Goal: Transaction & Acquisition: Purchase product/service

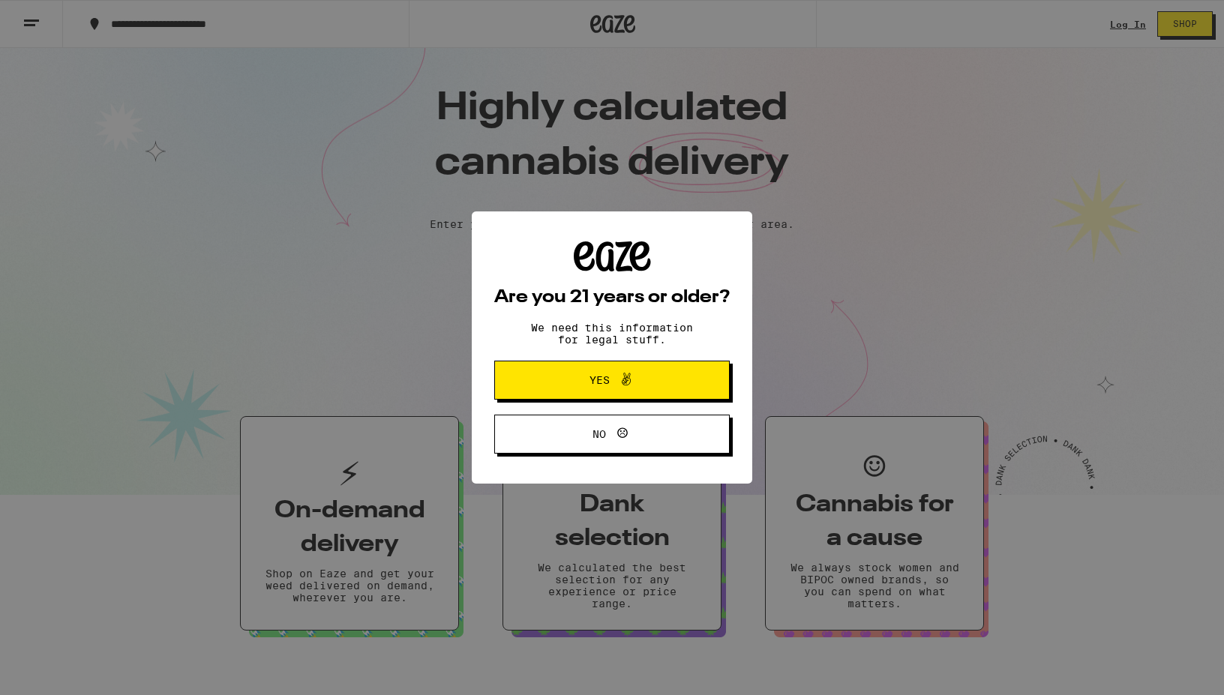
click at [620, 386] on icon at bounding box center [626, 380] width 18 height 18
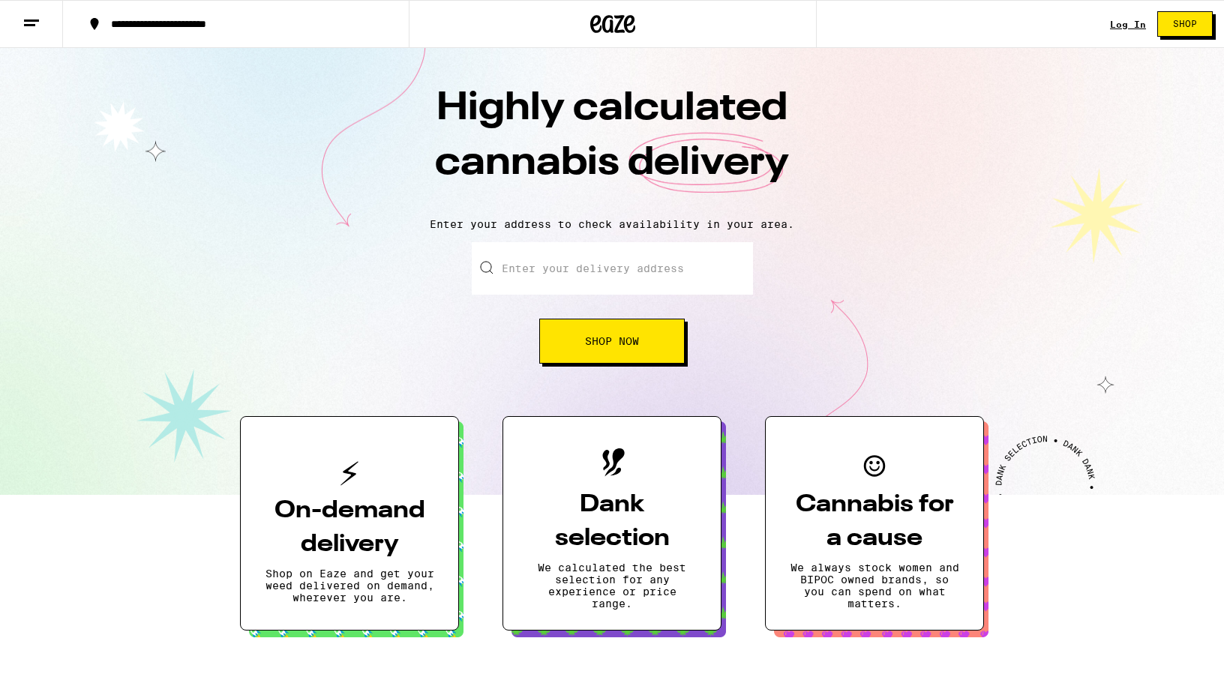
click at [578, 273] on input "Enter your delivery address" at bounding box center [612, 268] width 281 height 53
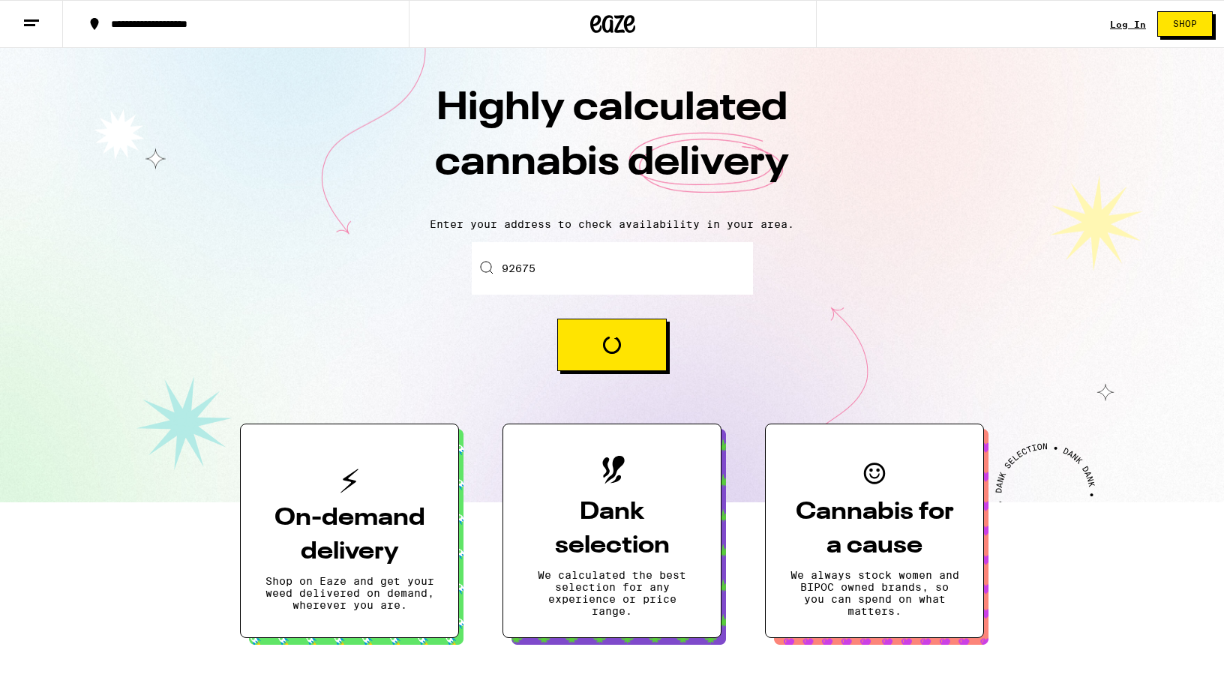
type input "Laguna Beach, CA 92677"
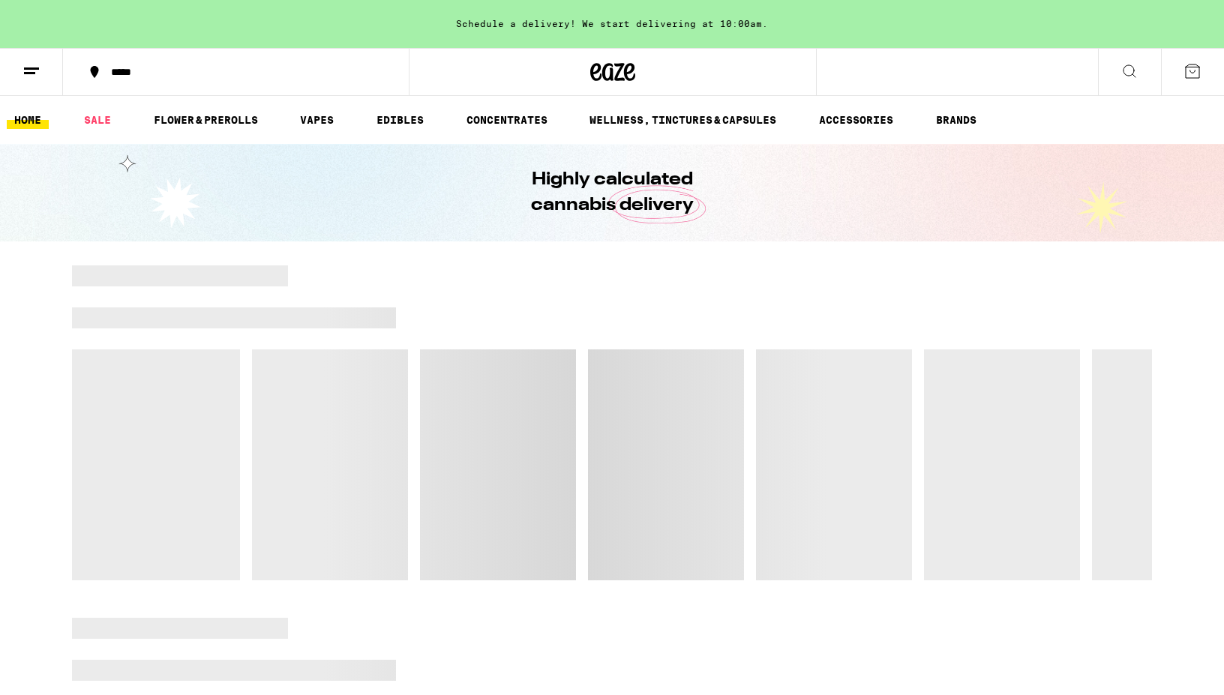
click at [146, 71] on div "*****" at bounding box center [245, 72] width 283 height 11
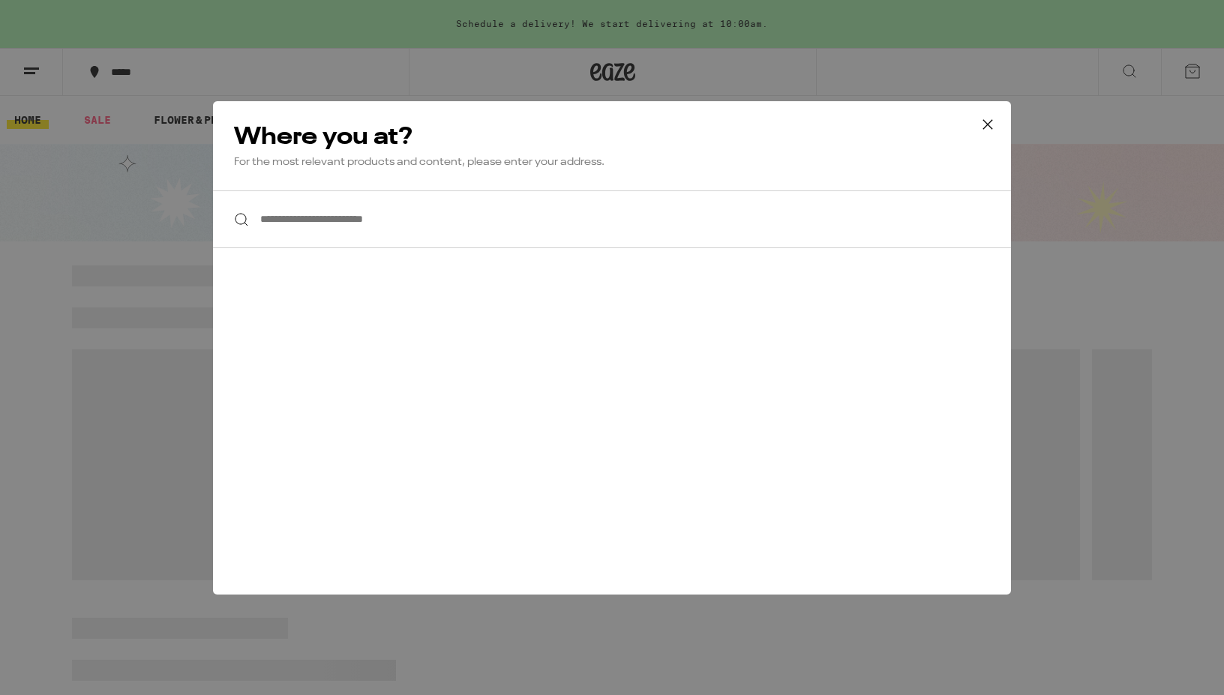
click at [391, 209] on input "**********" at bounding box center [612, 220] width 798 height 58
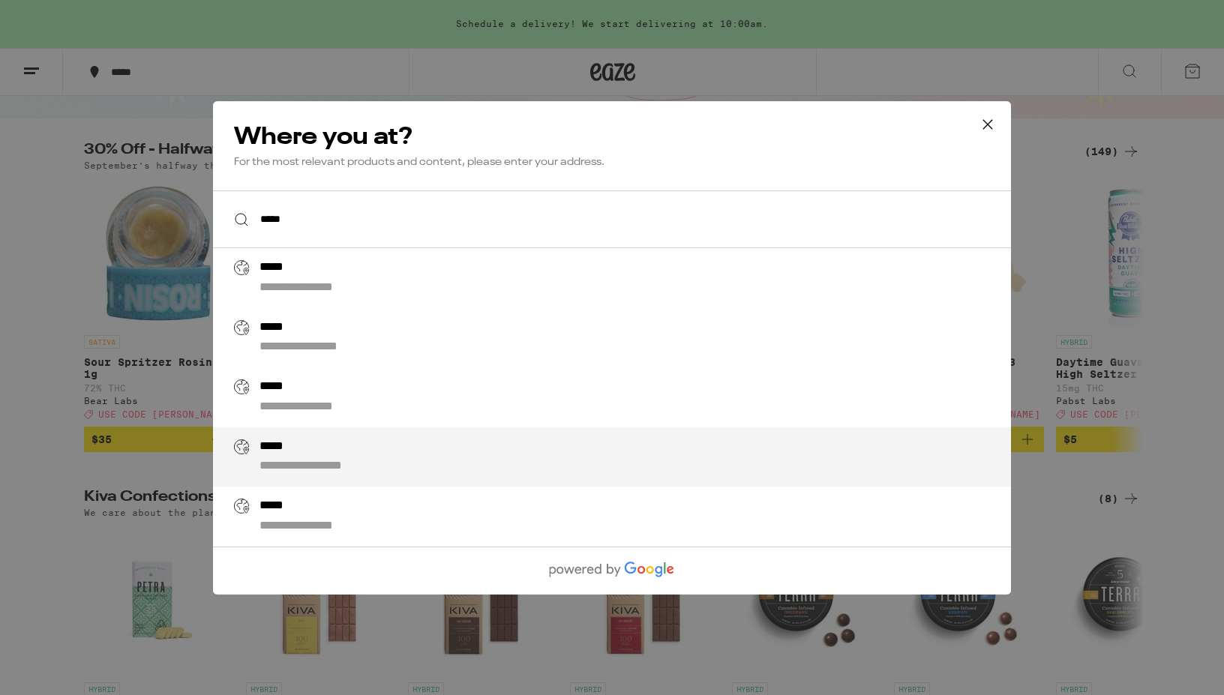
scroll to position [140, 0]
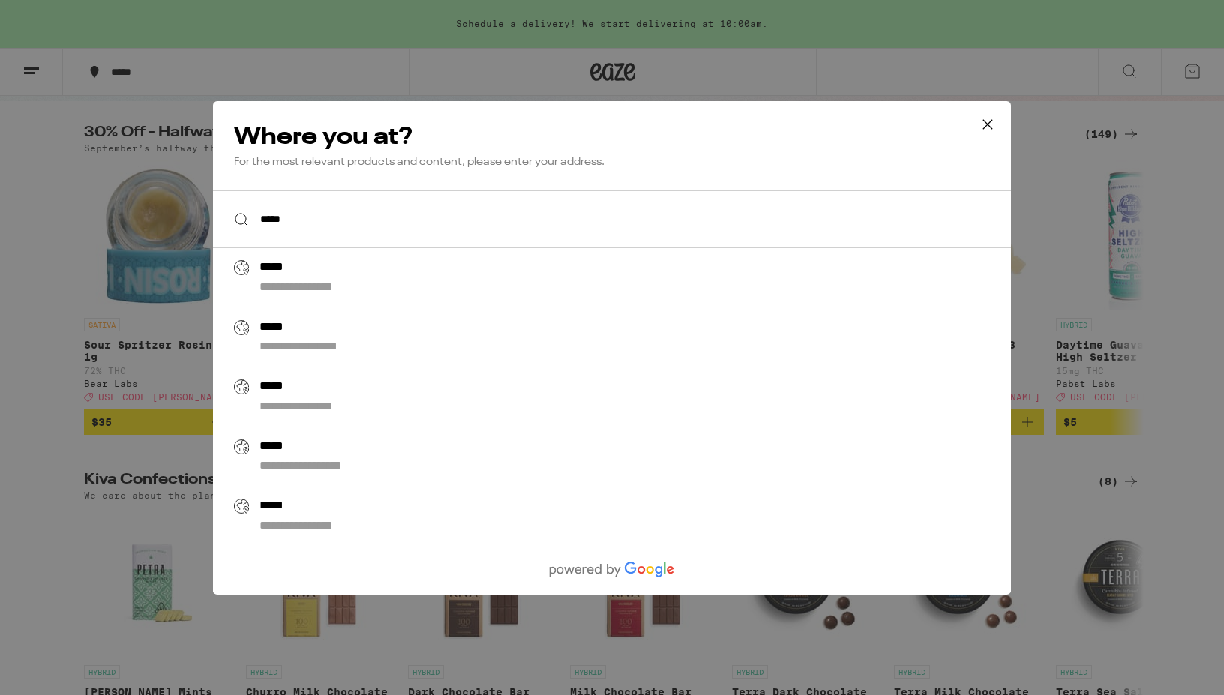
click at [331, 209] on input "*****" at bounding box center [612, 220] width 798 height 58
click at [333, 215] on input "*****" at bounding box center [612, 220] width 798 height 58
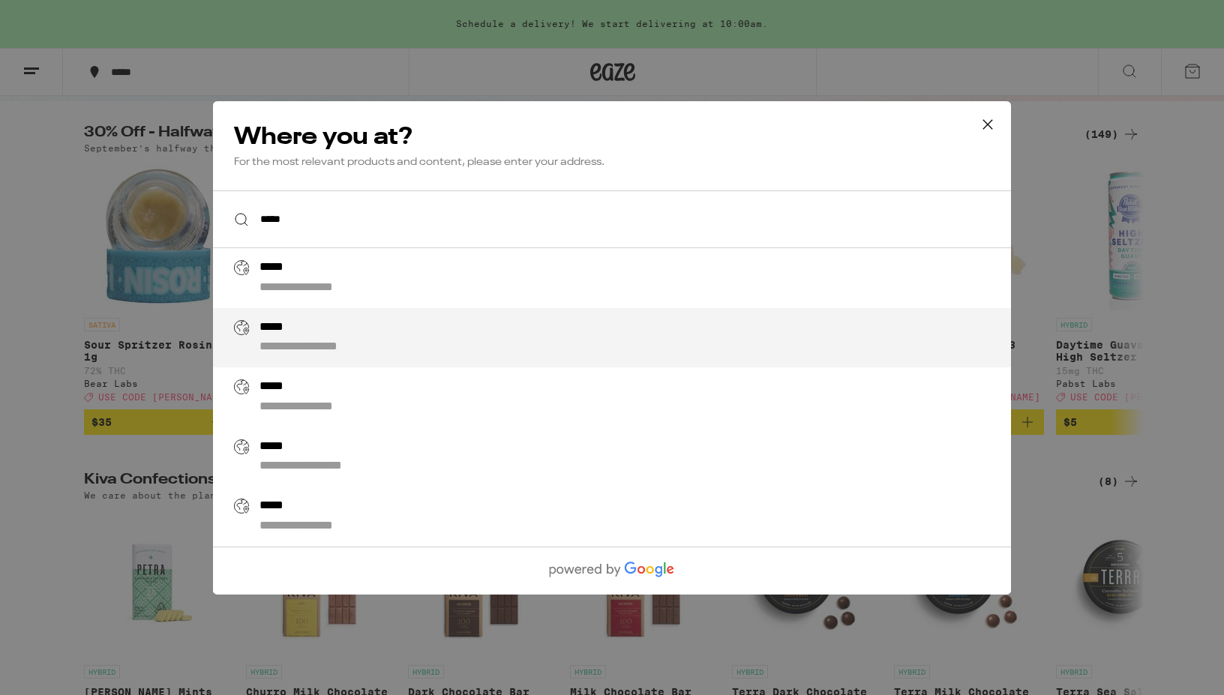
click at [292, 330] on div "*****" at bounding box center [279, 328] width 39 height 16
type input "**********"
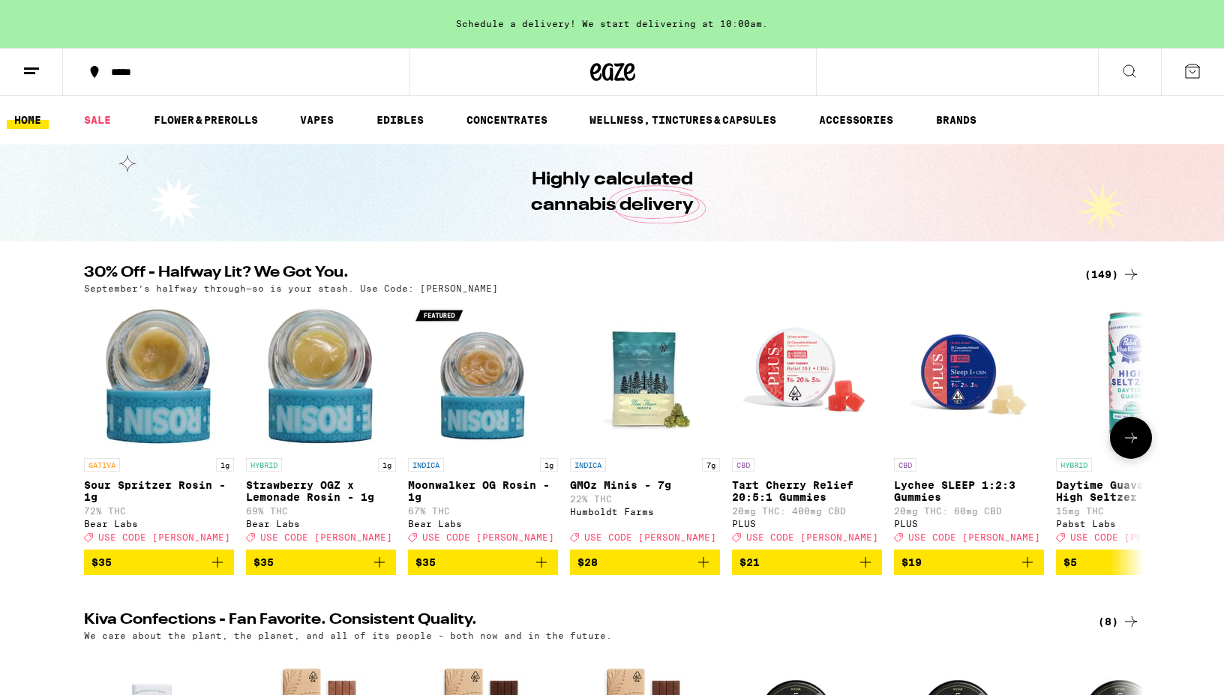
scroll to position [0, 0]
click at [323, 121] on link "VAPES" at bounding box center [317, 120] width 49 height 18
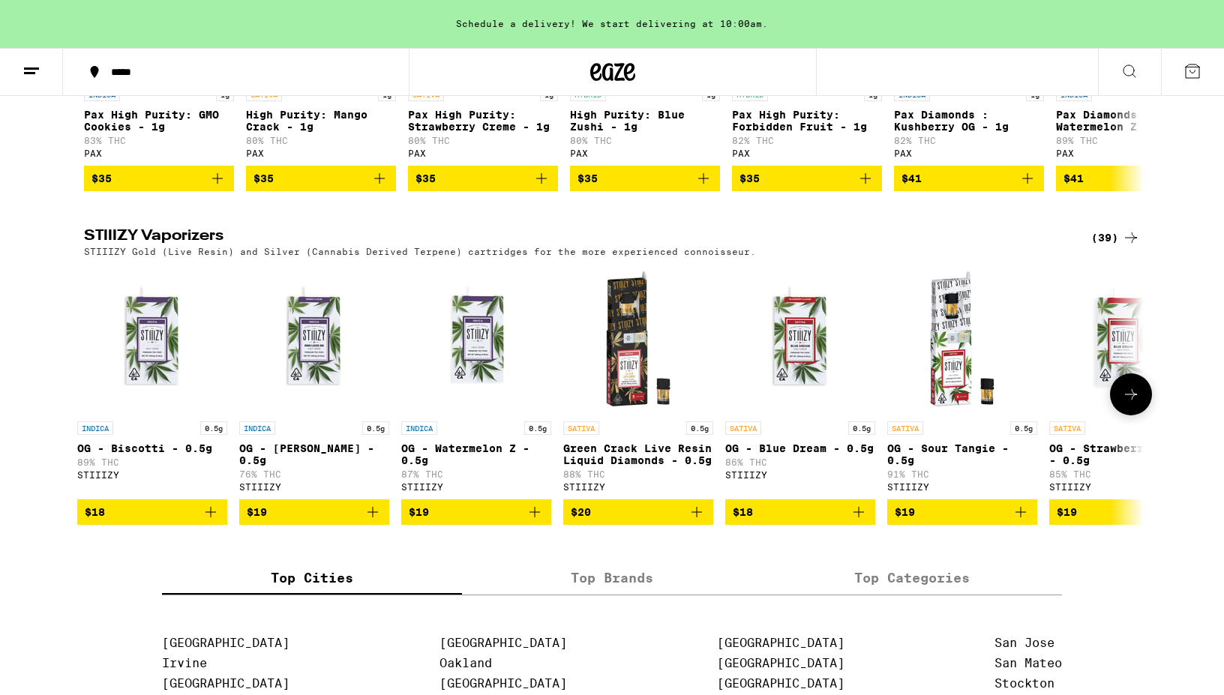
scroll to position [1045, 0]
click at [1141, 416] on button at bounding box center [1131, 395] width 42 height 42
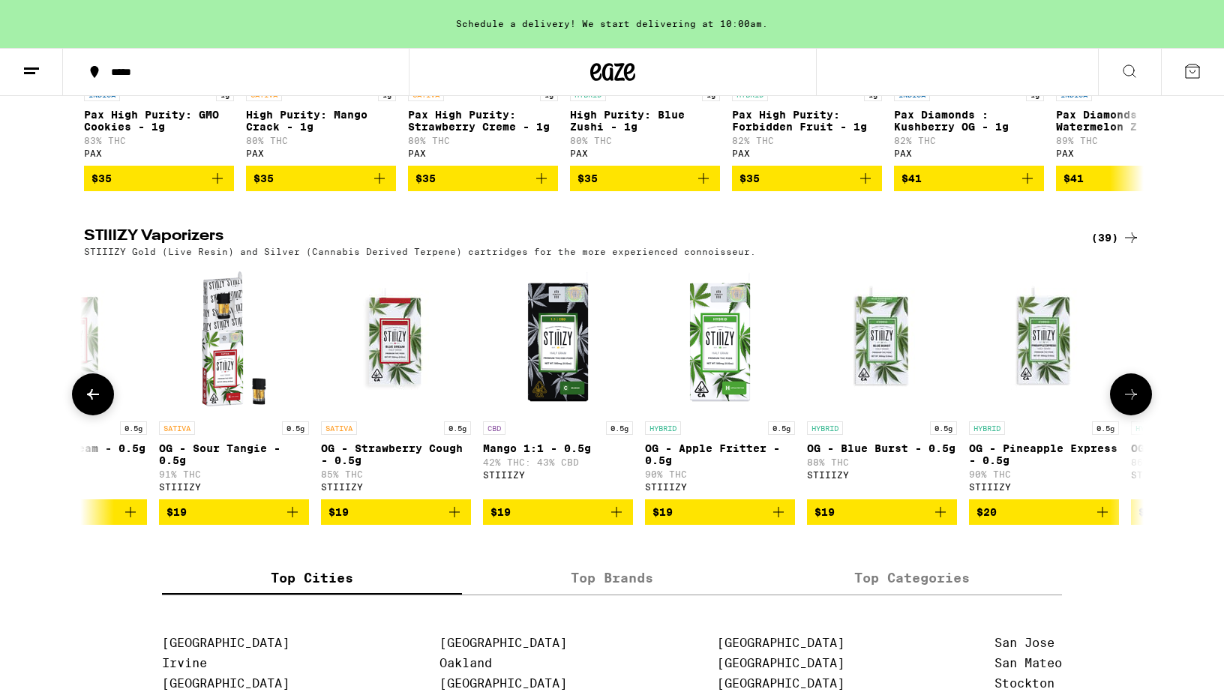
scroll to position [0, 899]
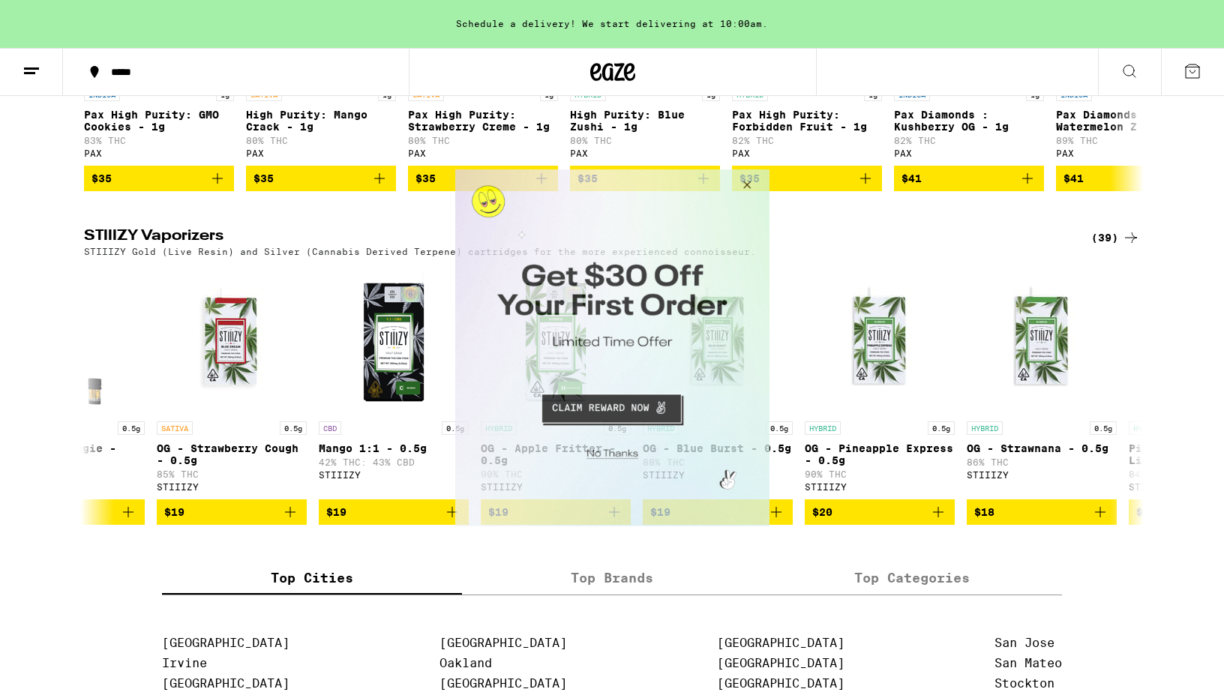
click at [741, 186] on button "Close Modal" at bounding box center [744, 187] width 41 height 36
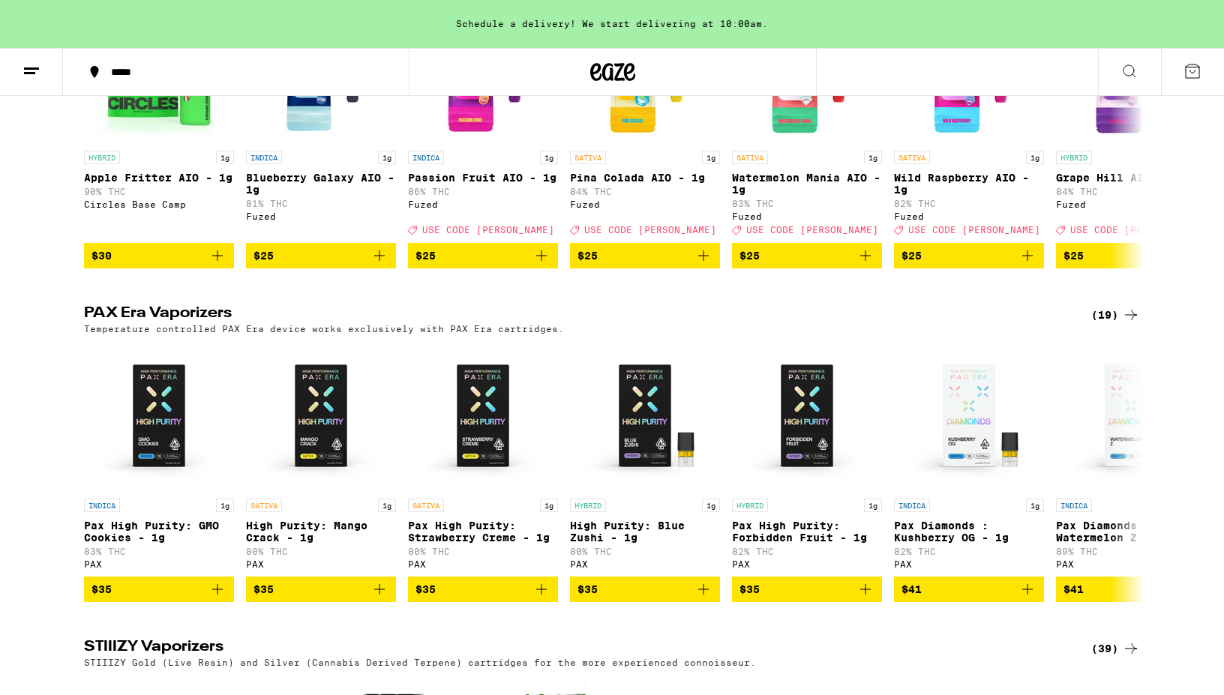
scroll to position [620, 0]
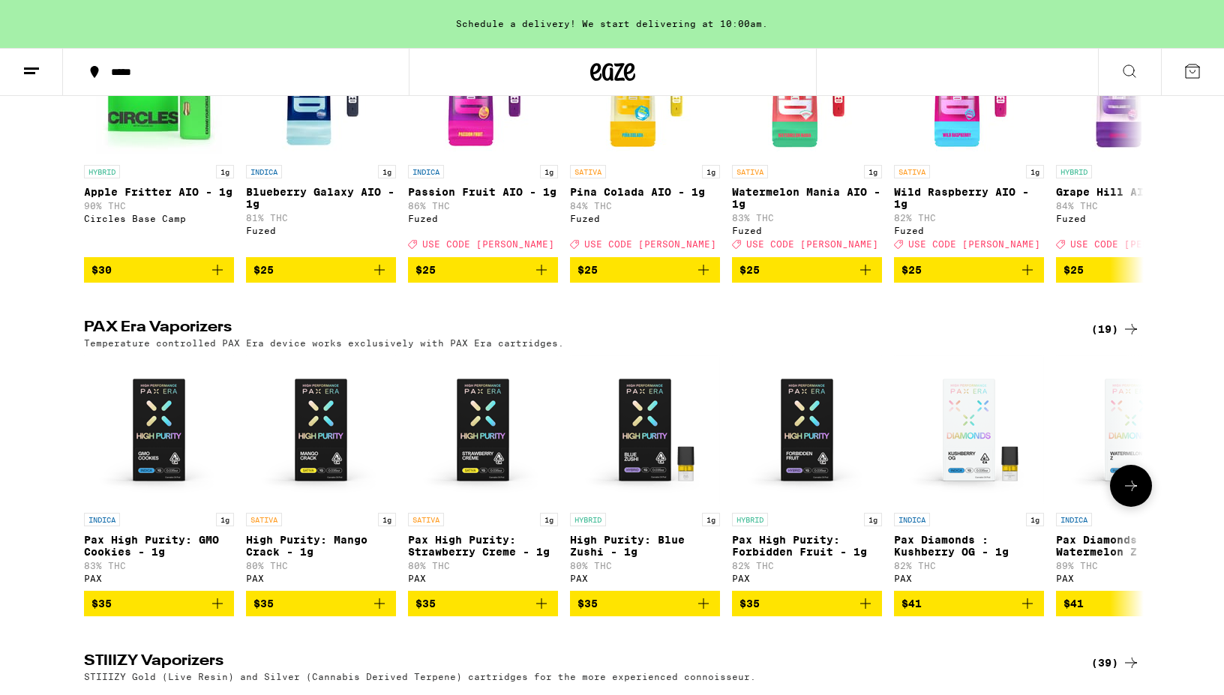
click at [1126, 495] on icon at bounding box center [1131, 486] width 18 height 18
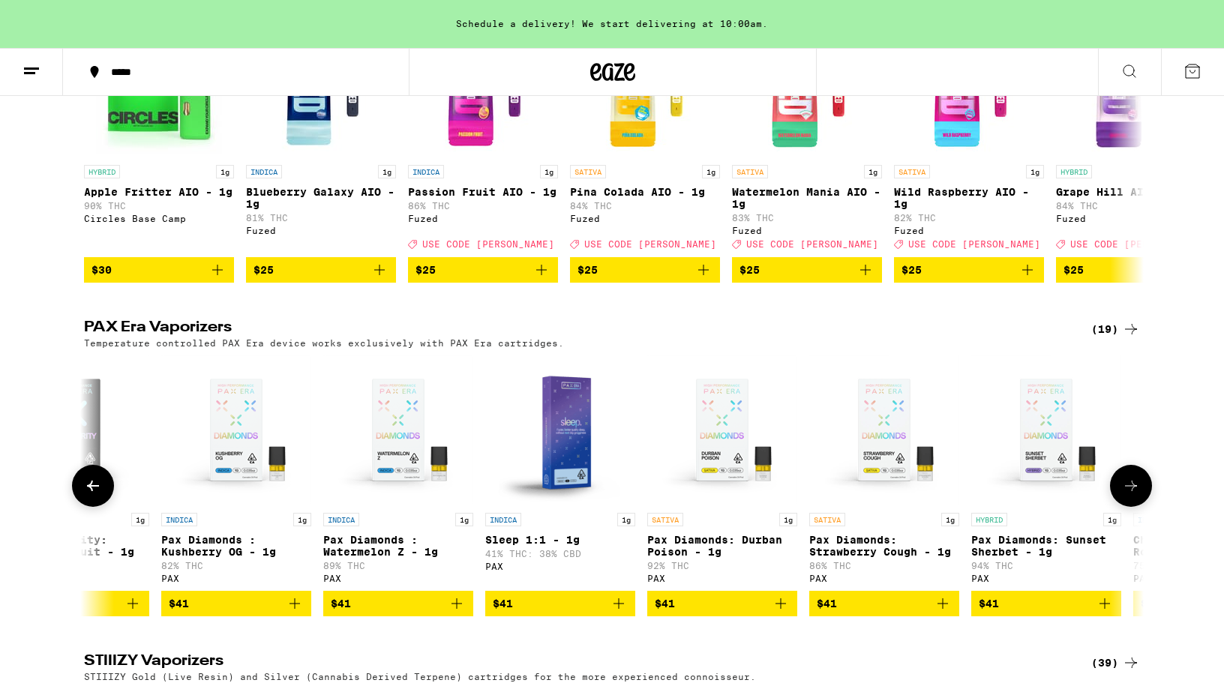
scroll to position [0, 893]
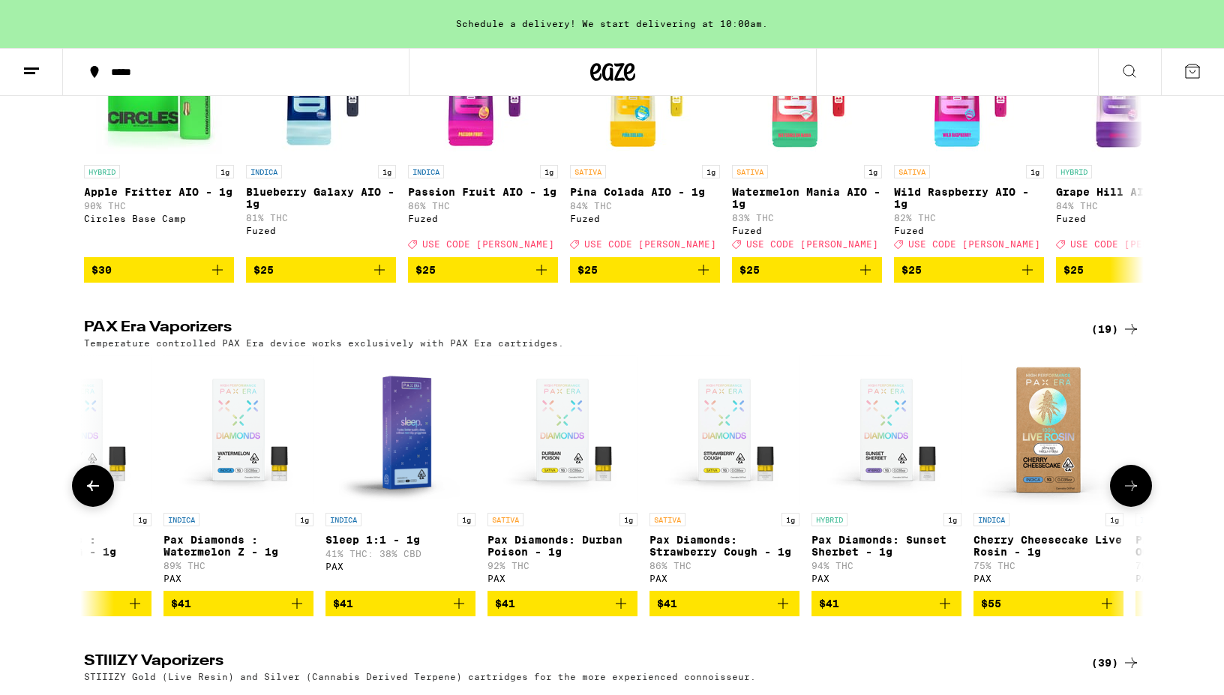
click at [1126, 495] on icon at bounding box center [1131, 486] width 18 height 18
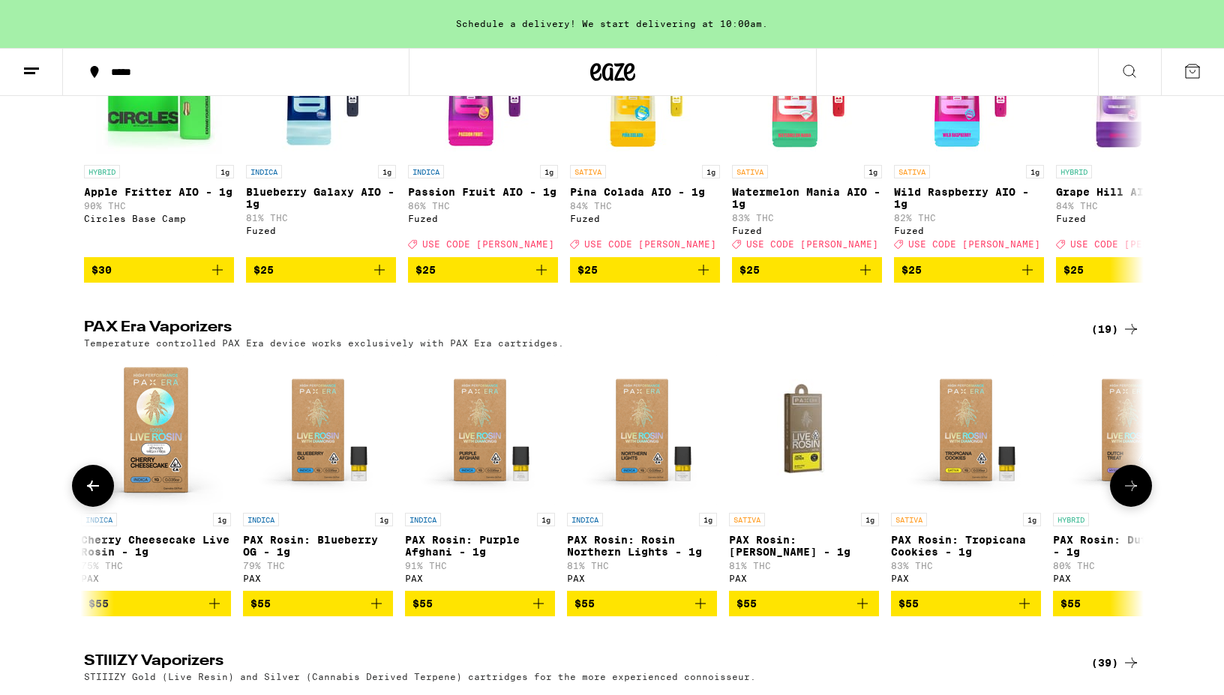
click at [1126, 495] on icon at bounding box center [1131, 486] width 18 height 18
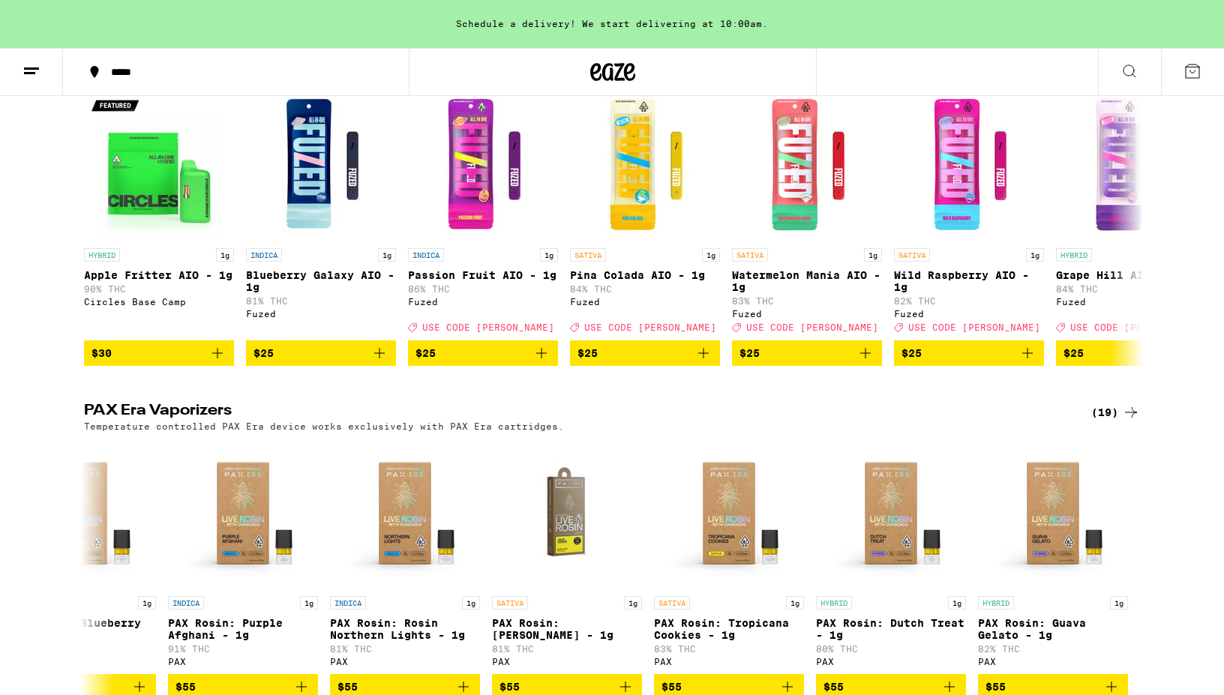
scroll to position [272, 0]
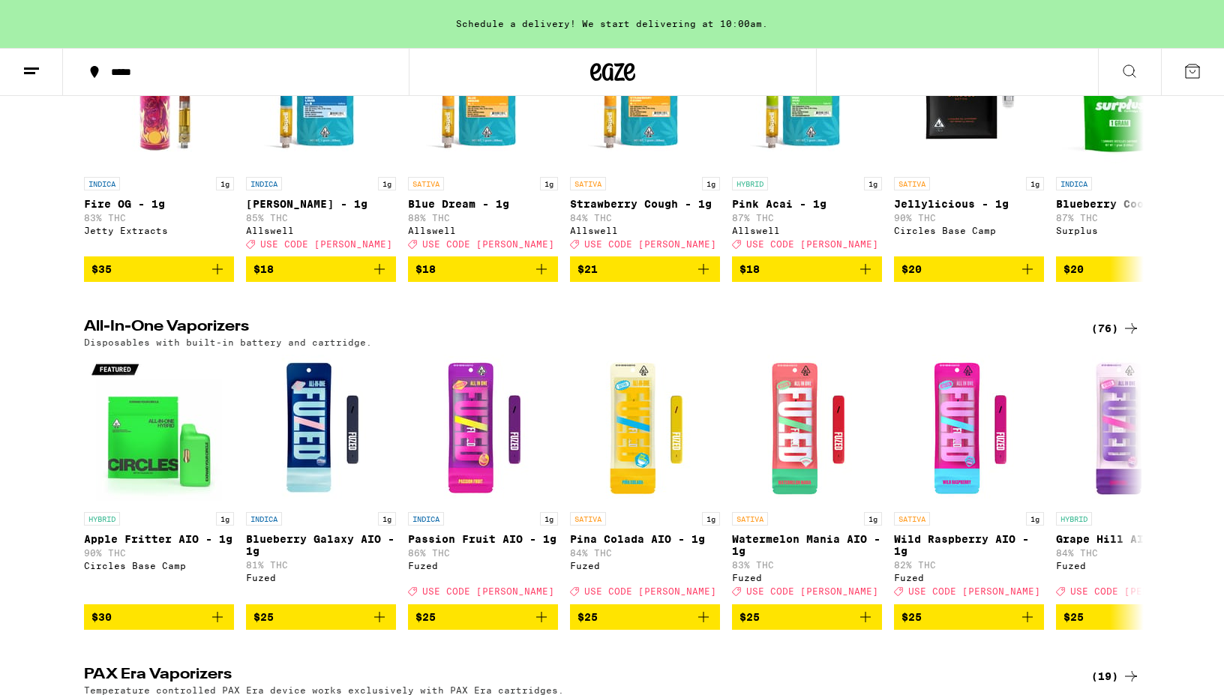
click at [1120, 338] on div "(76)" at bounding box center [1115, 329] width 49 height 18
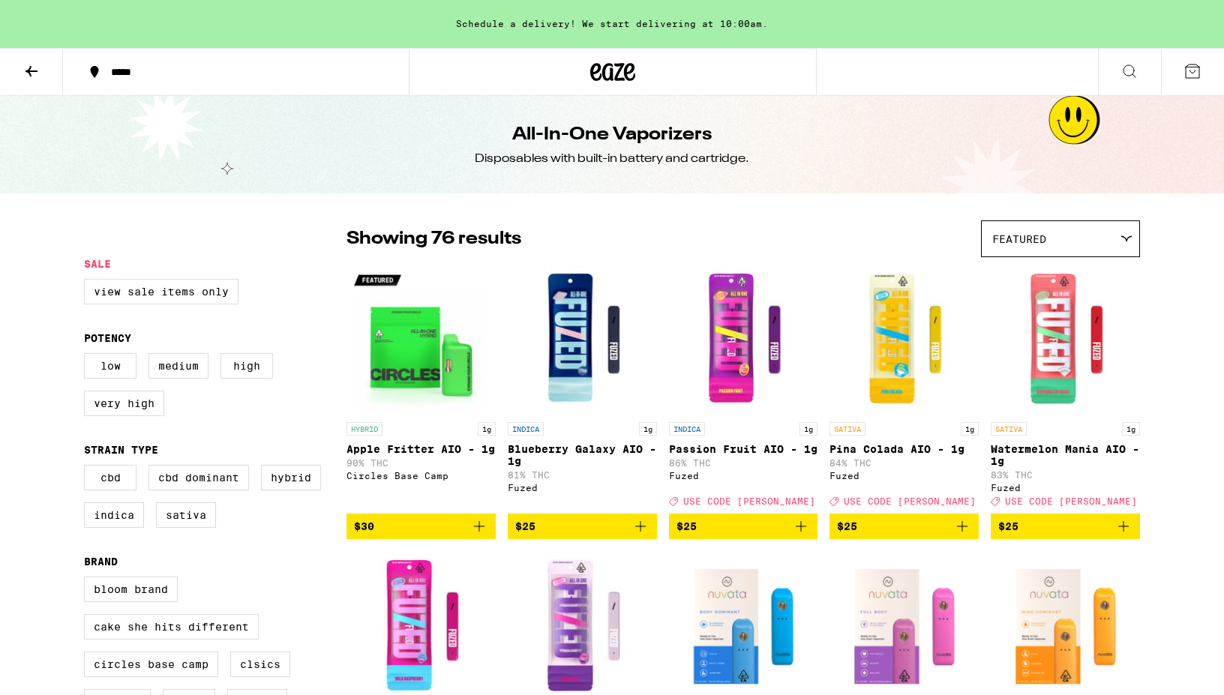
click at [1118, 233] on div "Featured" at bounding box center [1061, 238] width 158 height 35
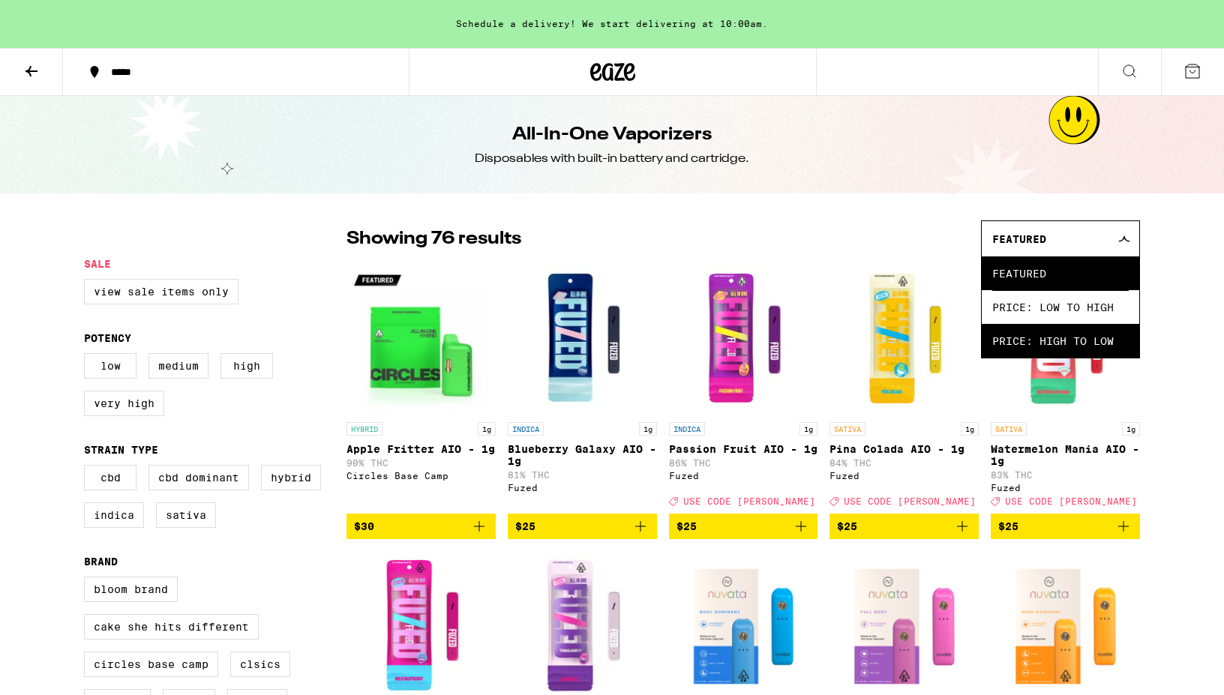
click at [1061, 339] on span "Price: High to Low" at bounding box center [1060, 341] width 137 height 34
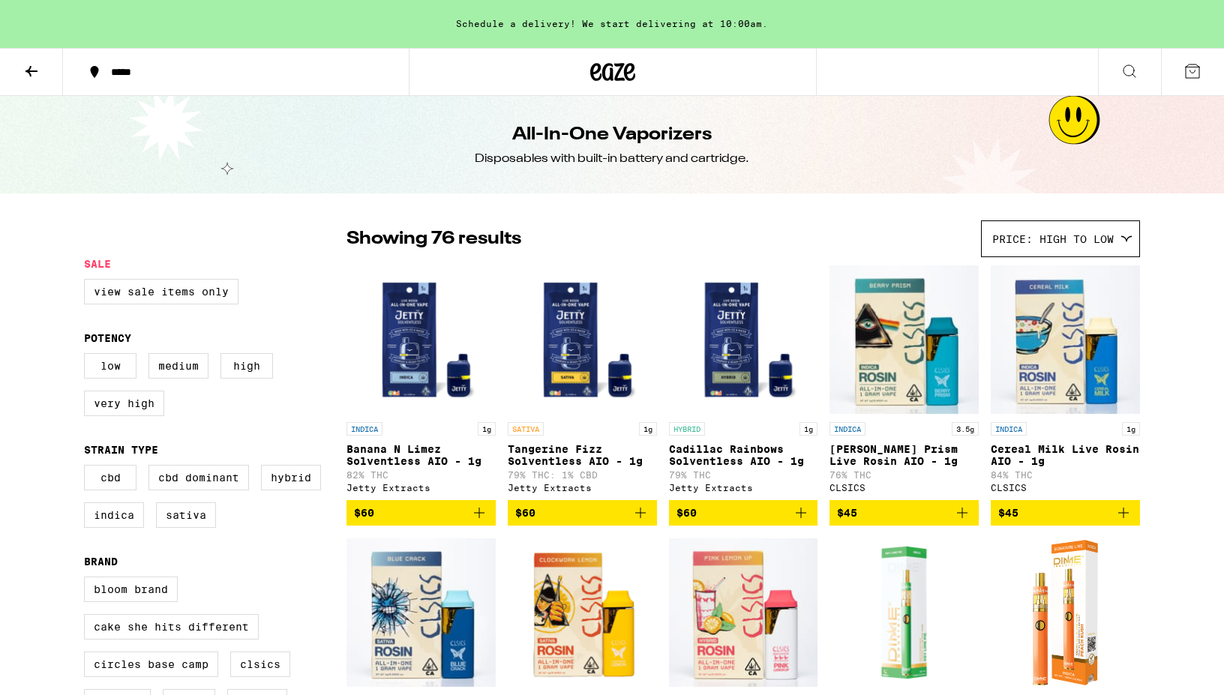
click at [1061, 245] on span "Price: High to Low" at bounding box center [1053, 239] width 122 height 12
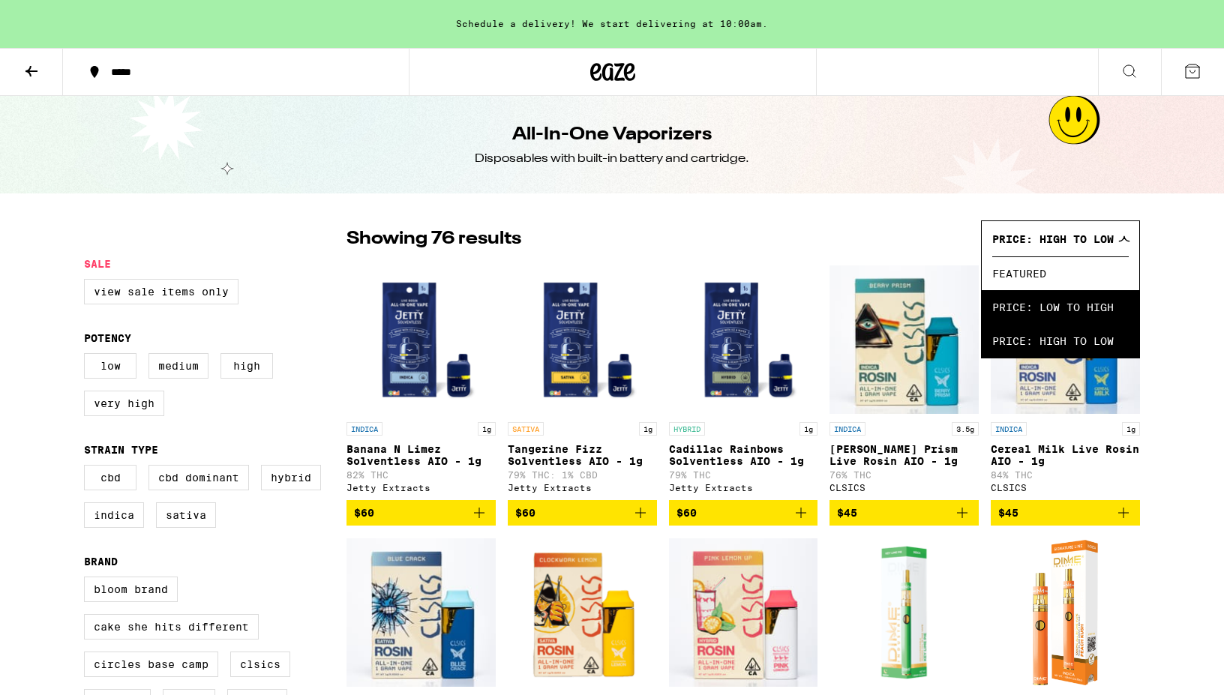
click at [1052, 304] on span "Price: Low to High" at bounding box center [1060, 307] width 137 height 34
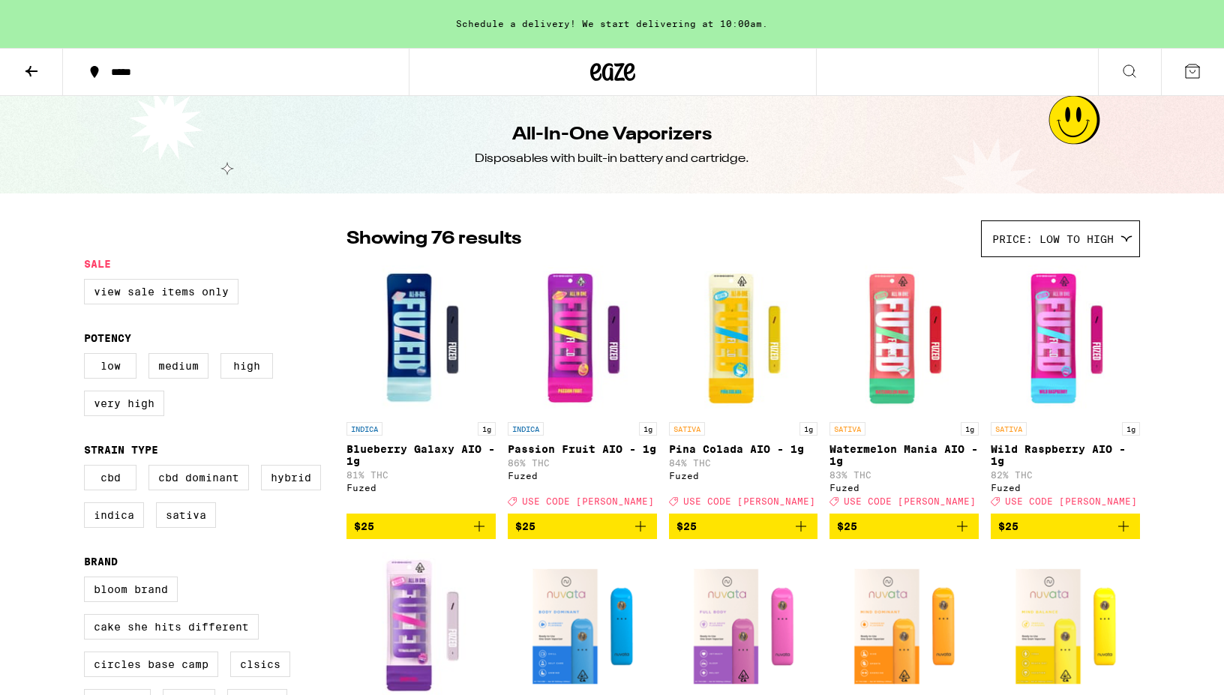
click at [1130, 77] on icon at bounding box center [1130, 71] width 18 height 18
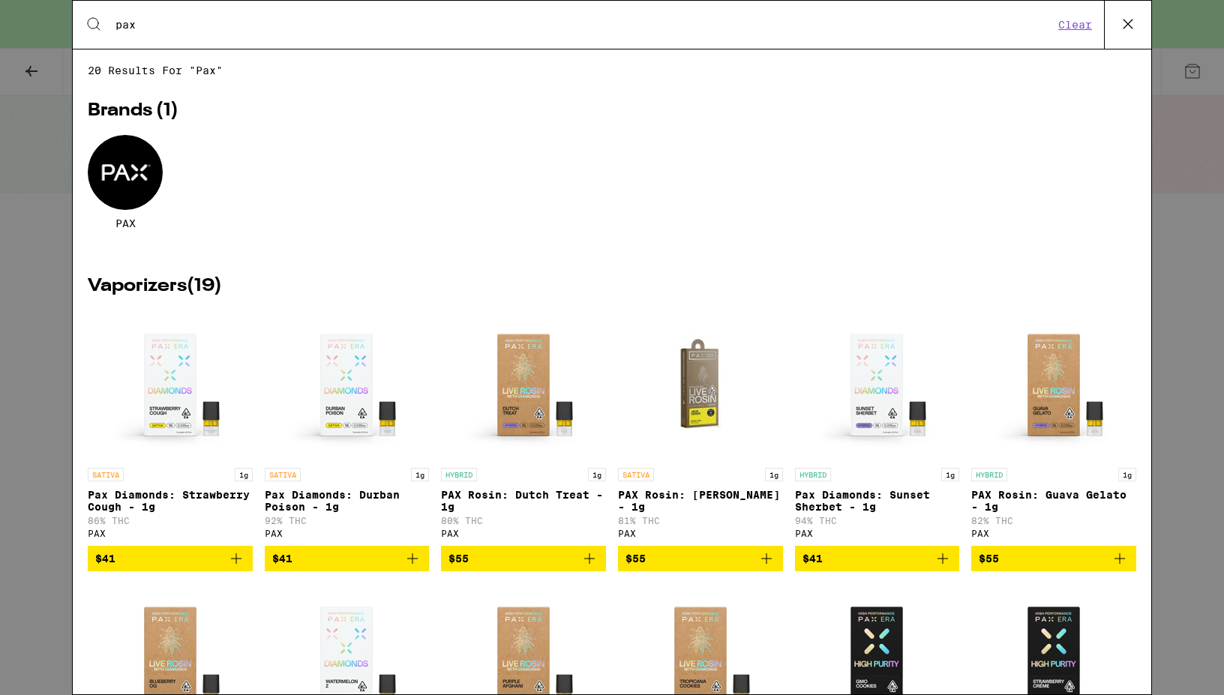
type input "pax"
click at [110, 187] on div at bounding box center [125, 172] width 75 height 75
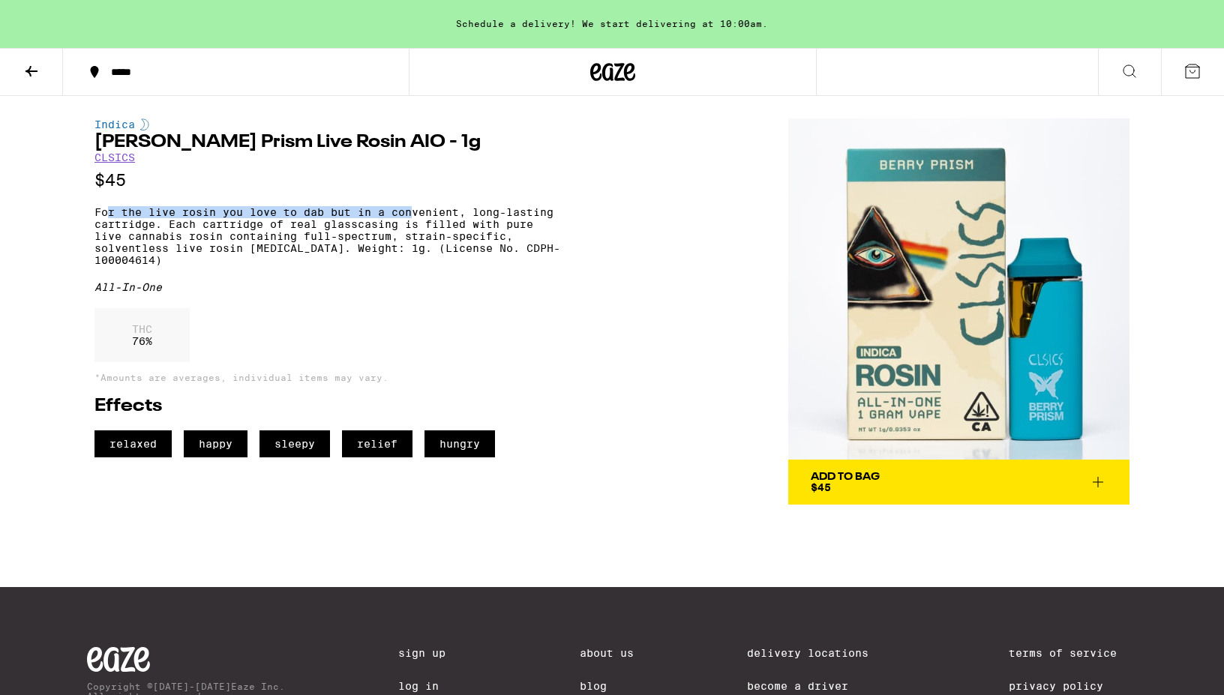
drag, startPoint x: 105, startPoint y: 212, endPoint x: 416, endPoint y: 217, distance: 311.3
click at [416, 217] on p "For the live rosin you love to dab but in a convenient, long-lasting cartridge.…" at bounding box center [328, 236] width 466 height 60
click at [201, 211] on div "Indica [PERSON_NAME] Prism Live Rosin AIO - 1g CLSICS $45 For the live rosin yo…" at bounding box center [328, 288] width 466 height 339
click at [201, 215] on p "For the live rosin you love to dab but in a convenient, long-lasting cartridge.…" at bounding box center [328, 236] width 466 height 60
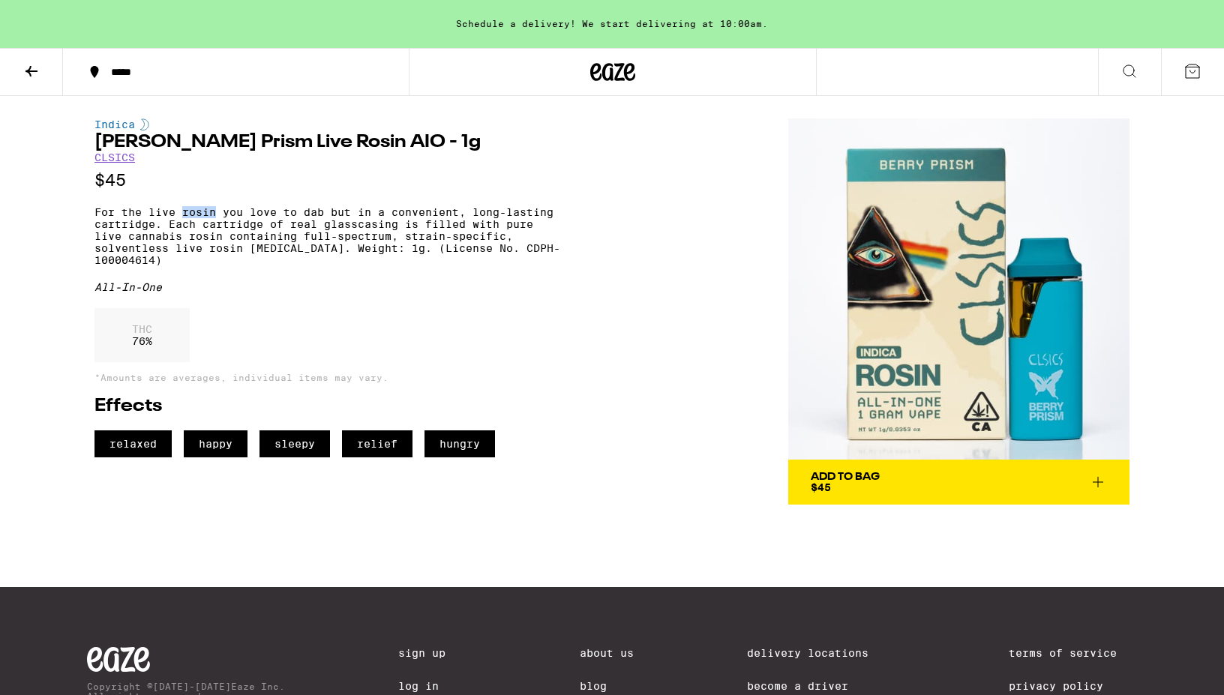
click at [201, 215] on p "For the live rosin you love to dab but in a convenient, long-lasting cartridge.…" at bounding box center [328, 236] width 466 height 60
